Goal: Transaction & Acquisition: Purchase product/service

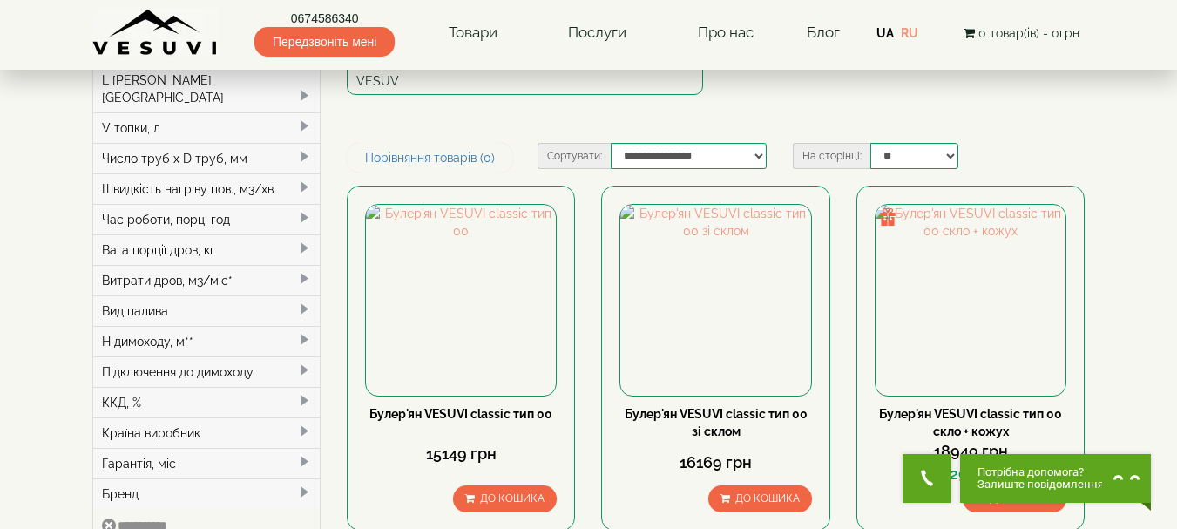
scroll to position [348, 0]
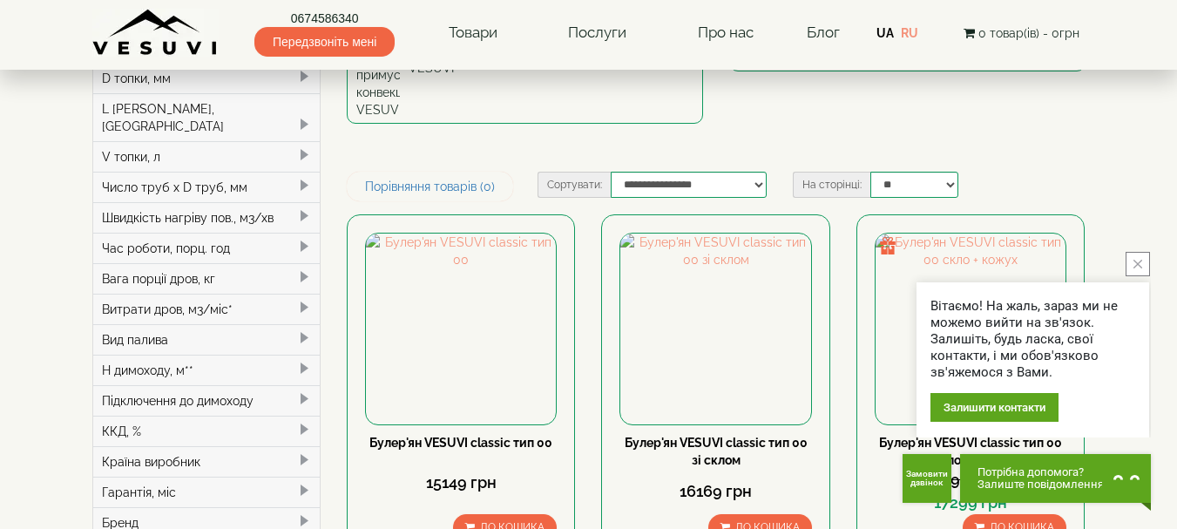
click at [1131, 258] on button "close button" at bounding box center [1137, 264] width 24 height 24
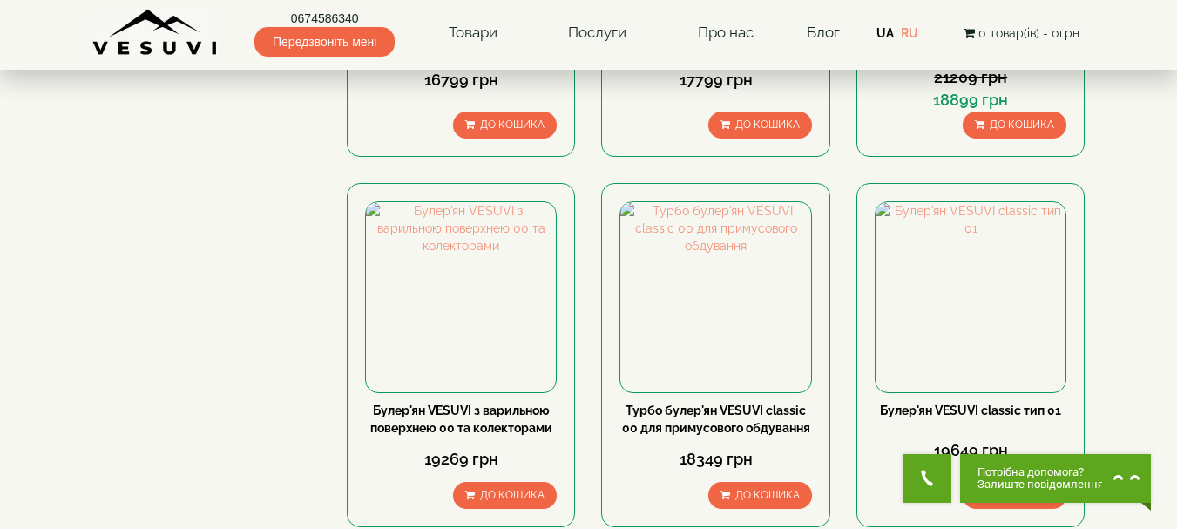
scroll to position [1916, 0]
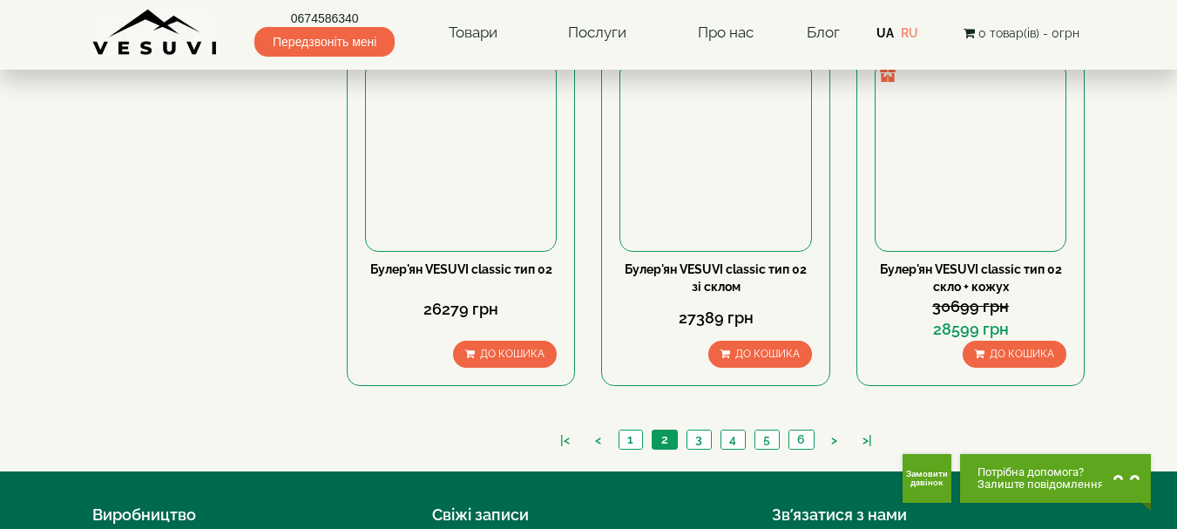
scroll to position [2090, 0]
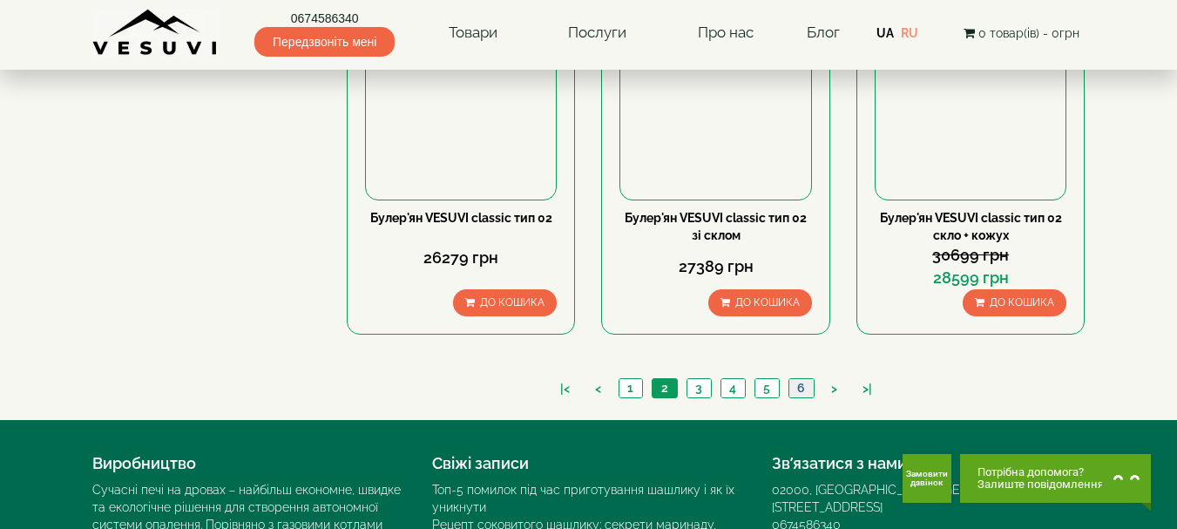
click at [792, 379] on link "6" at bounding box center [800, 388] width 25 height 18
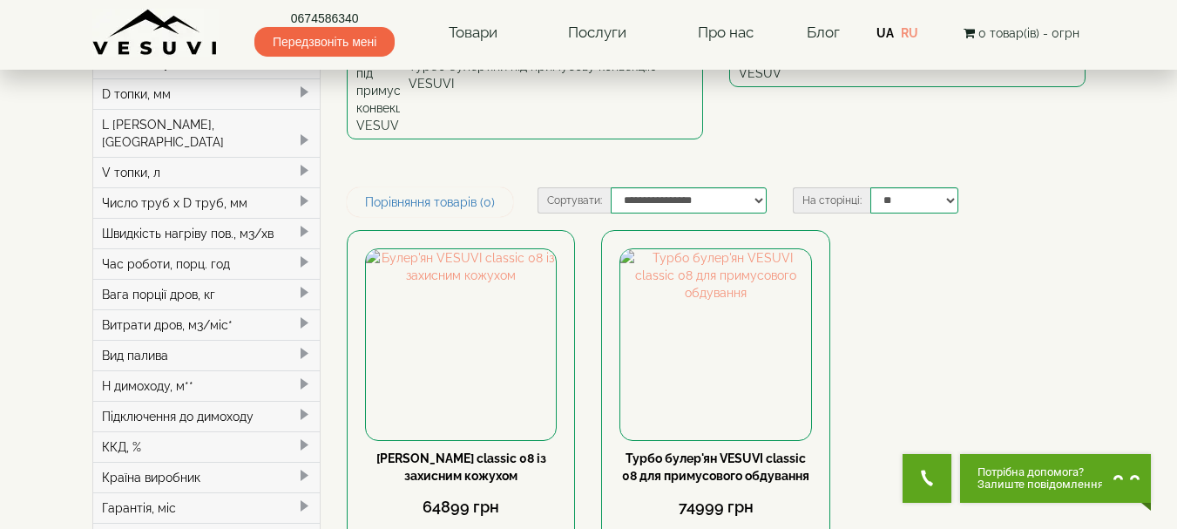
scroll to position [348, 0]
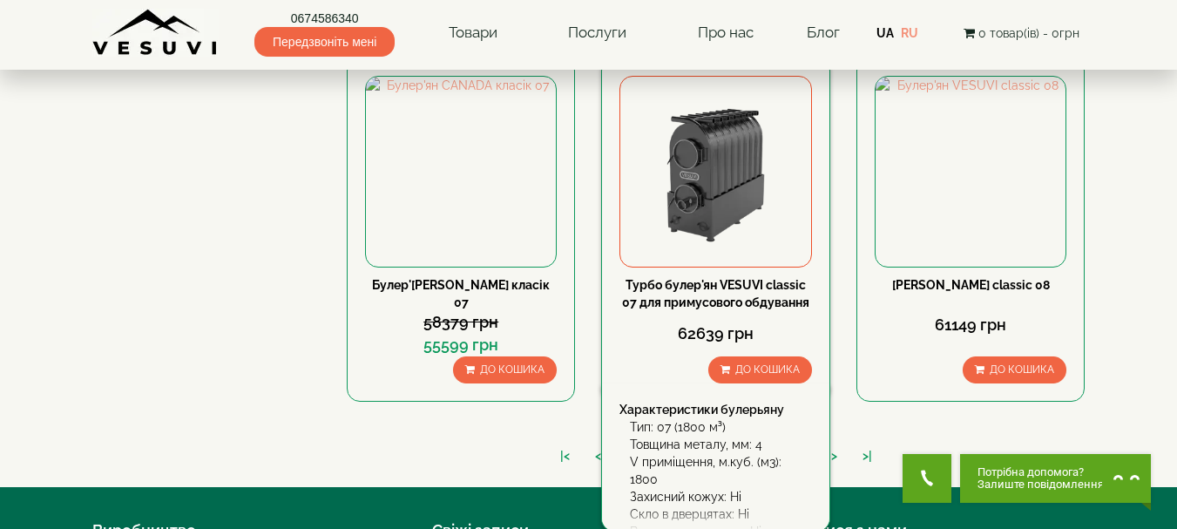
scroll to position [2111, 0]
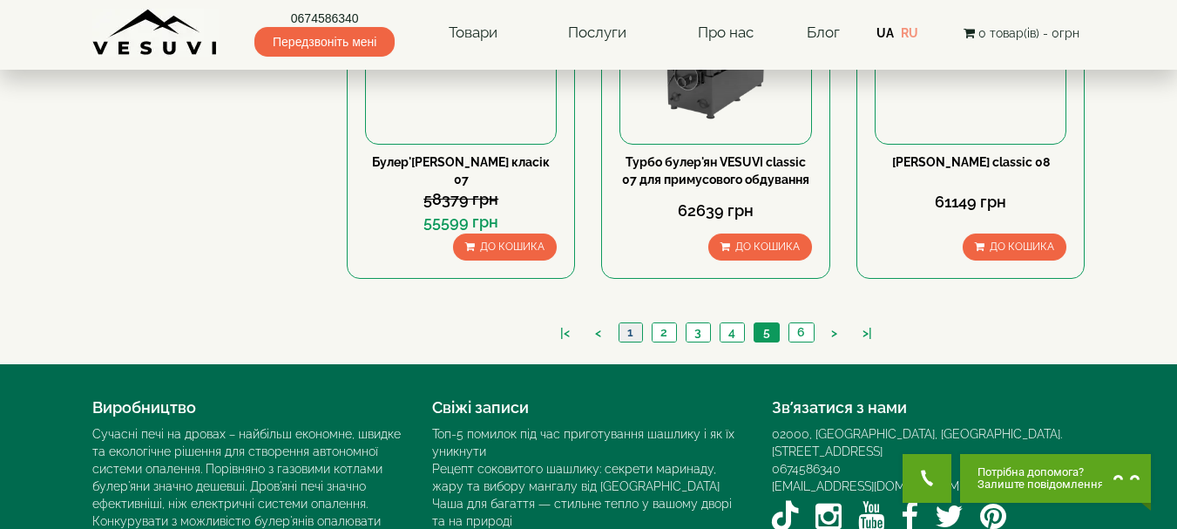
click at [628, 323] on link "1" at bounding box center [630, 332] width 24 height 18
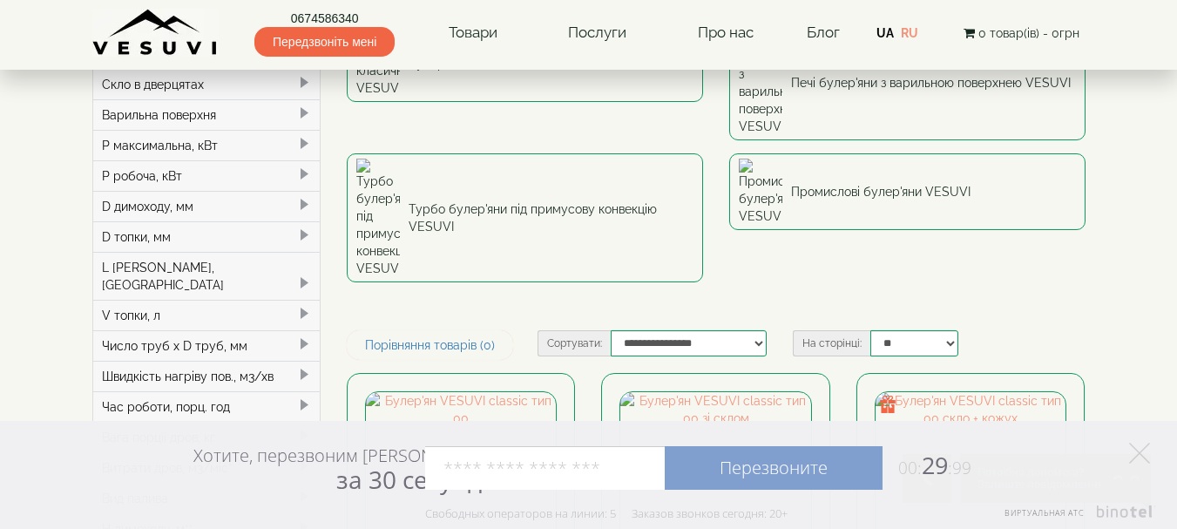
scroll to position [348, 0]
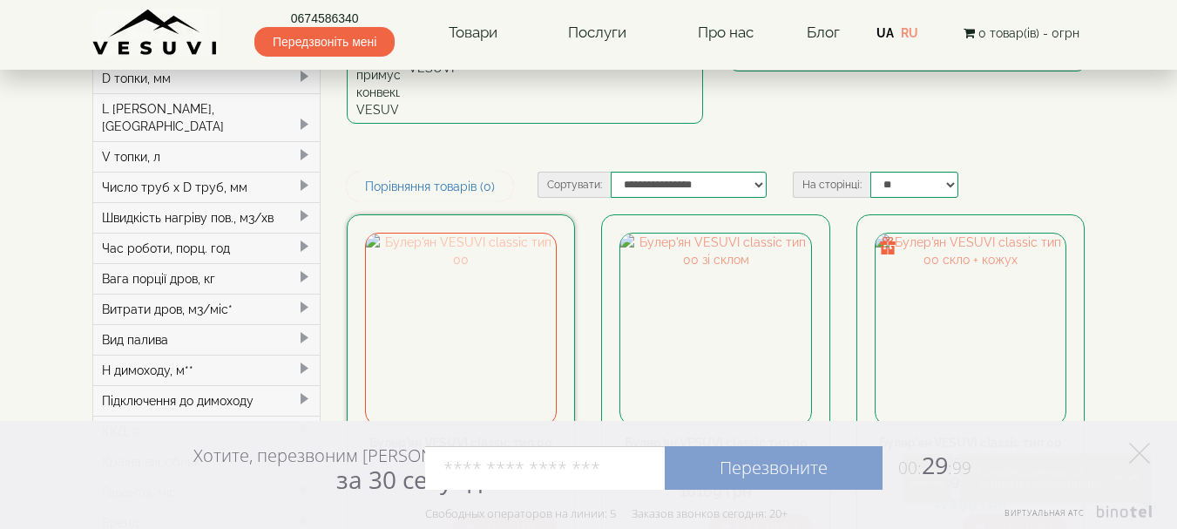
click at [439, 233] on img at bounding box center [461, 328] width 190 height 190
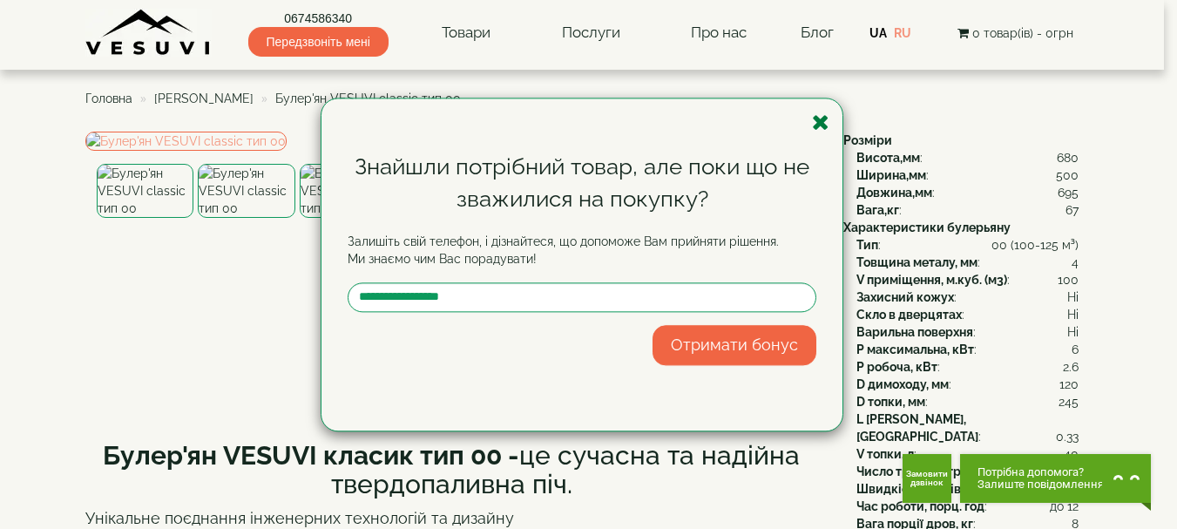
click at [814, 116] on icon "button" at bounding box center [820, 122] width 17 height 22
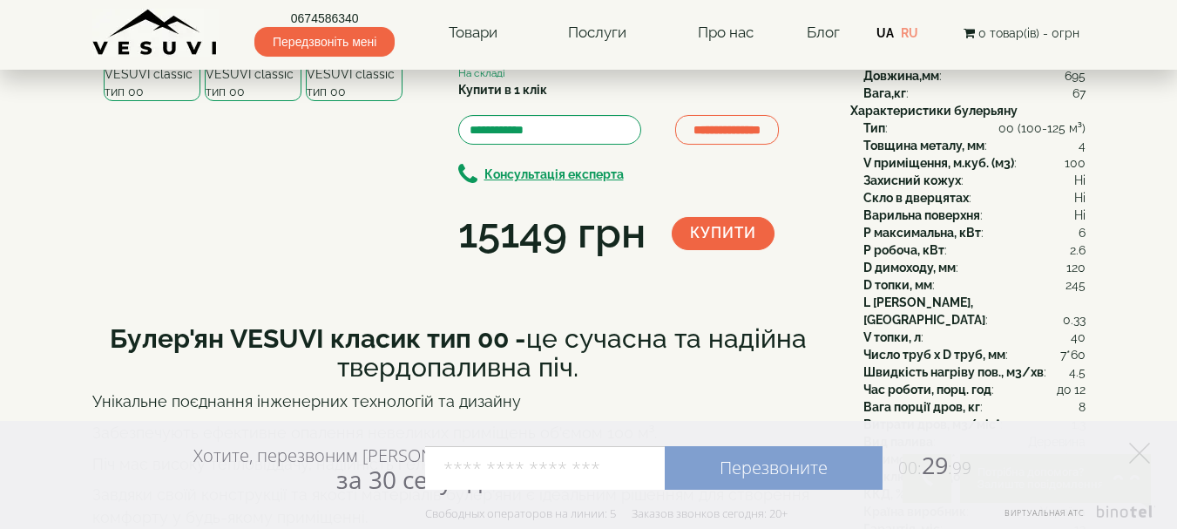
scroll to position [87, 0]
